Goal: Find specific page/section: Find specific page/section

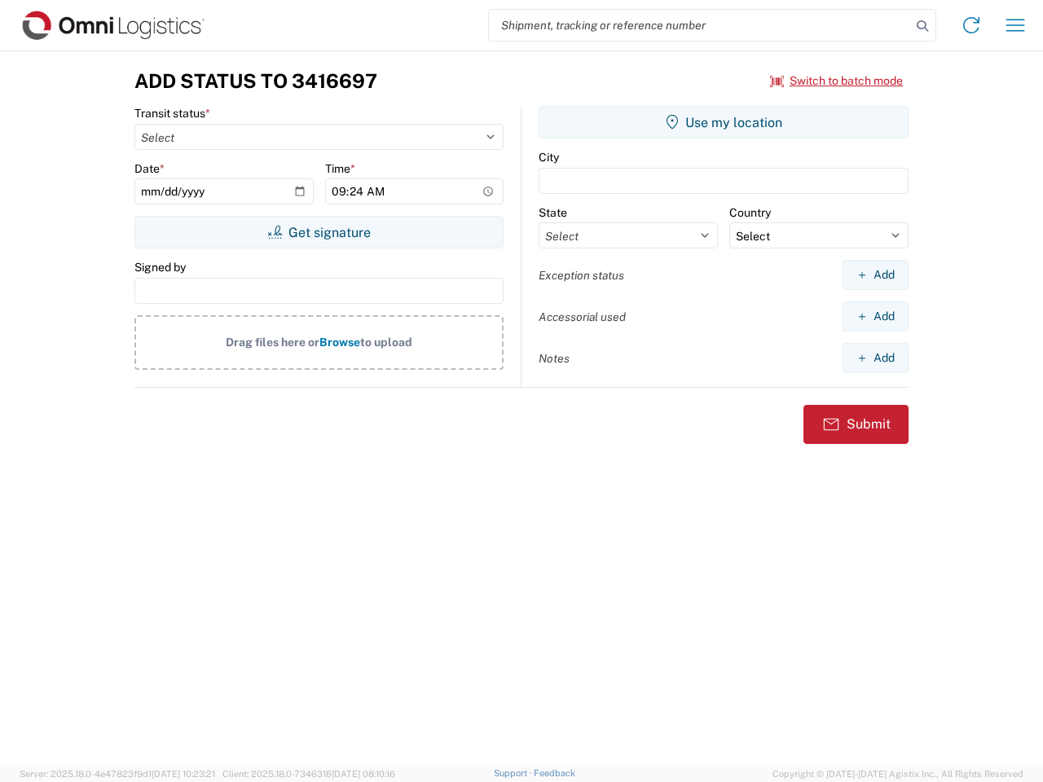
click at [700, 25] on input "search" at bounding box center [700, 25] width 422 height 31
click at [922, 26] on icon at bounding box center [922, 26] width 23 height 23
click at [971, 25] on icon at bounding box center [971, 25] width 26 height 26
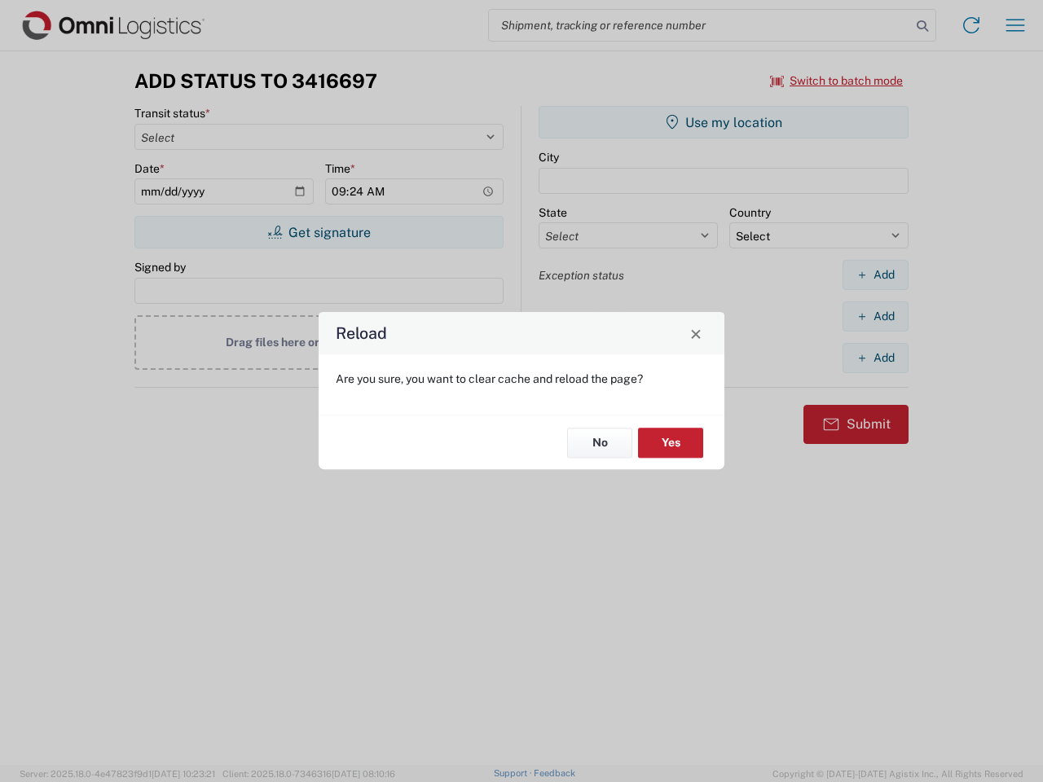
click at [1015, 25] on div "Reload Are you sure, you want to clear cache and reload the page? No Yes" at bounding box center [521, 391] width 1043 height 782
click at [837, 81] on div "Reload Are you sure, you want to clear cache and reload the page? No Yes" at bounding box center [521, 391] width 1043 height 782
click at [319, 232] on div "Reload Are you sure, you want to clear cache and reload the page? No Yes" at bounding box center [521, 391] width 1043 height 782
click at [724, 122] on div "Reload Are you sure, you want to clear cache and reload the page? No Yes" at bounding box center [521, 391] width 1043 height 782
click at [875, 275] on div "Reload Are you sure, you want to clear cache and reload the page? No Yes" at bounding box center [521, 391] width 1043 height 782
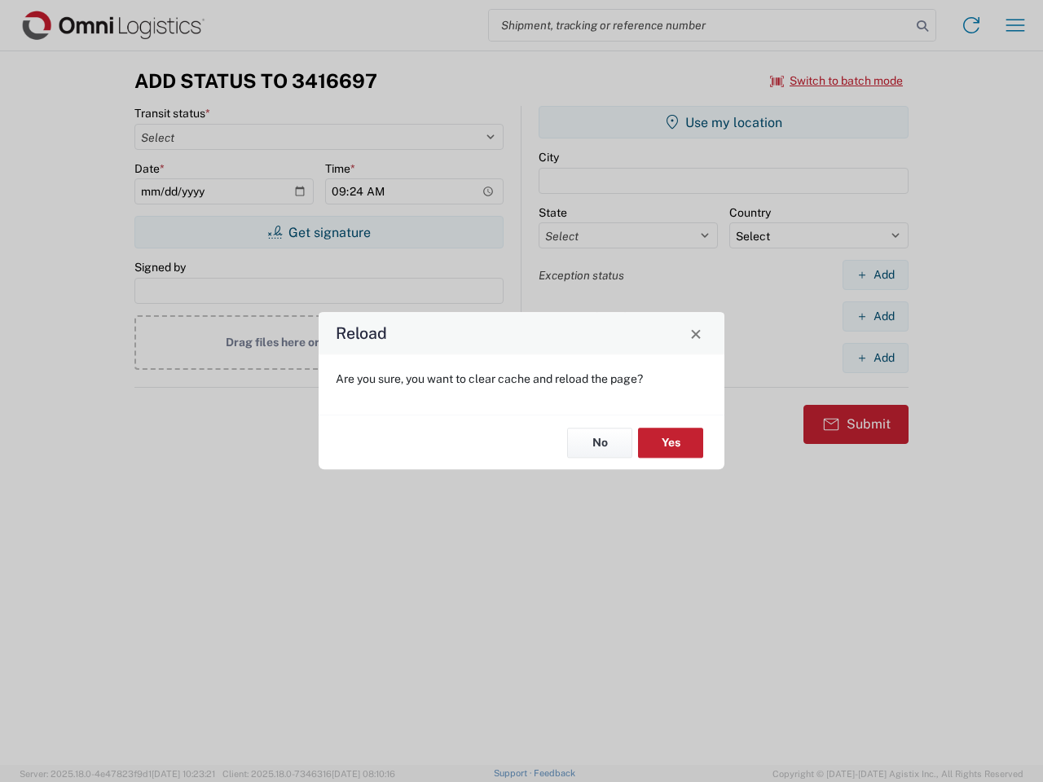
click at [875, 316] on div "Reload Are you sure, you want to clear cache and reload the page? No Yes" at bounding box center [521, 391] width 1043 height 782
click at [875, 358] on div "Reload Are you sure, you want to clear cache and reload the page? No Yes" at bounding box center [521, 391] width 1043 height 782
